Goal: Task Accomplishment & Management: Complete application form

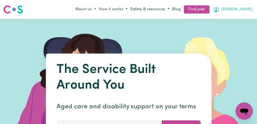
click at [247, 10] on span "[PERSON_NAME]" at bounding box center [237, 9] width 31 height 6
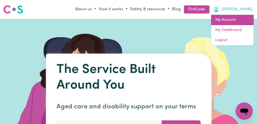
click at [237, 20] on link "My Account" at bounding box center [232, 20] width 43 height 10
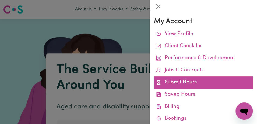
click at [199, 82] on link "Submit Hours" at bounding box center [203, 82] width 99 height 12
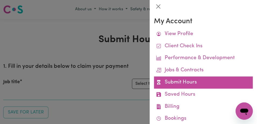
click at [199, 81] on link "Submit Hours" at bounding box center [203, 82] width 99 height 12
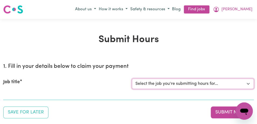
select select "11855"
click option "[[PERSON_NAME]] Support Worker Needed For Personal Care In the Morning- [PERSON…" at bounding box center [0, 0] width 0 height 0
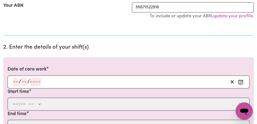
scroll to position [126, 0]
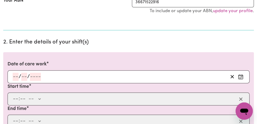
click at [241, 76] on icon "Enter the date of care work" at bounding box center [240, 76] width 5 height 5
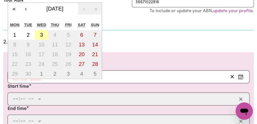
click at [42, 35] on abbr "3" at bounding box center [41, 35] width 3 height 6
type input "[DATE]"
type input "3"
type input "9"
type input "2025"
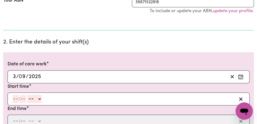
click at [17, 99] on input "number" at bounding box center [16, 99] width 6 height 8
type input "8"
type input "00"
select select "am"
click option "AM" at bounding box center [0, 0] width 0 height 0
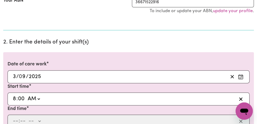
type input "08:00"
type input "0"
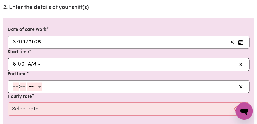
scroll to position [165, 0]
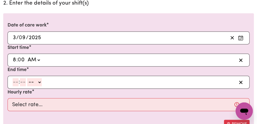
click at [15, 83] on input "number" at bounding box center [16, 82] width 6 height 8
type input "9"
type input "00"
click at [16, 82] on input "9" at bounding box center [15, 82] width 4 height 8
type input "10"
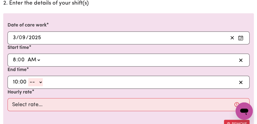
select select "am"
click option "AM" at bounding box center [0, 0] width 0 height 0
type input "10:00"
type input "0"
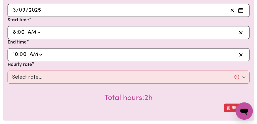
scroll to position [196, 0]
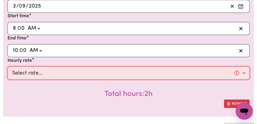
select select "44-Weekday"
click option "$44.00 (Weekday)" at bounding box center [0, 0] width 0 height 0
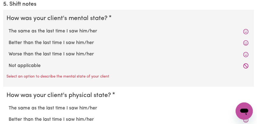
scroll to position [483, 0]
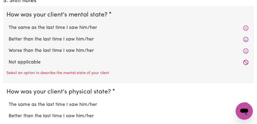
click at [106, 28] on label "The same as the last time I saw him/her" at bounding box center [129, 27] width 240 height 7
click at [9, 24] on input "The same as the last time I saw him/her" at bounding box center [8, 24] width 0 height 0
radio input "true"
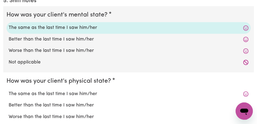
click at [89, 92] on label "The same as the last time I saw him/her" at bounding box center [129, 93] width 240 height 7
click at [9, 90] on input "The same as the last time I saw him/her" at bounding box center [8, 90] width 0 height 0
radio input "true"
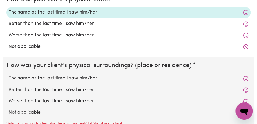
scroll to position [586, 0]
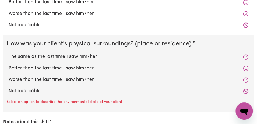
click at [90, 56] on label "The same as the last time I saw him/her" at bounding box center [129, 56] width 240 height 7
click at [9, 53] on input "The same as the last time I saw him/her" at bounding box center [8, 53] width 0 height 0
radio input "true"
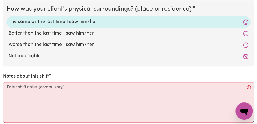
scroll to position [623, 0]
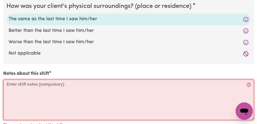
click at [47, 88] on textarea "Notes about this shift" at bounding box center [128, 99] width 251 height 40
type textarea "A"
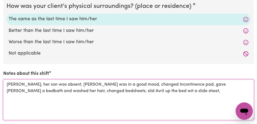
click at [199, 85] on textarea "[PERSON_NAME], her son was absent, [PERSON_NAME] was in a good mood, changed In…" at bounding box center [128, 99] width 251 height 40
click at [169, 89] on textarea "[PERSON_NAME], her son was absent, [PERSON_NAME] was in a good mood, changed In…" at bounding box center [128, 99] width 251 height 40
click at [44, 91] on textarea "[PERSON_NAME], her son was absent, [PERSON_NAME] was in a good mood, changed In…" at bounding box center [128, 99] width 251 height 40
click at [45, 92] on textarea "[PERSON_NAME], her son was absent, [PERSON_NAME] was in a good mood, changed In…" at bounding box center [128, 99] width 251 height 40
click at [153, 92] on textarea "[PERSON_NAME], her son was absent, [PERSON_NAME] was in a good mood, changed In…" at bounding box center [128, 99] width 251 height 40
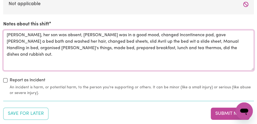
scroll to position [681, 0]
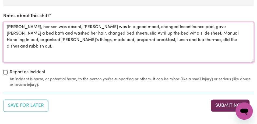
type textarea "[PERSON_NAME], her son was absent, [PERSON_NAME] was in a good mood, changed In…"
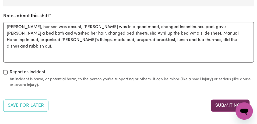
click at [221, 105] on button "Submit Now" at bounding box center [230, 105] width 39 height 12
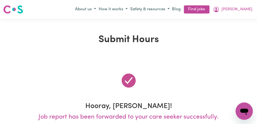
scroll to position [0, 0]
